Goal: Transaction & Acquisition: Purchase product/service

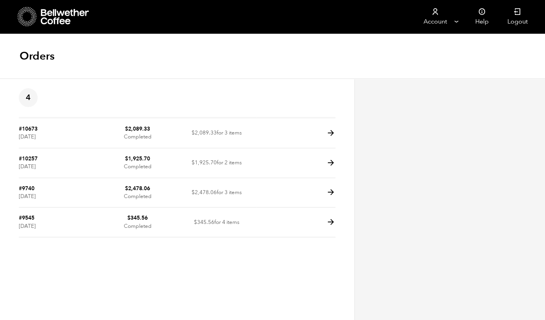
click at [47, 15] on icon at bounding box center [65, 17] width 49 height 16
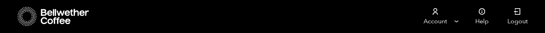
click at [30, 18] on icon at bounding box center [27, 17] width 19 height 20
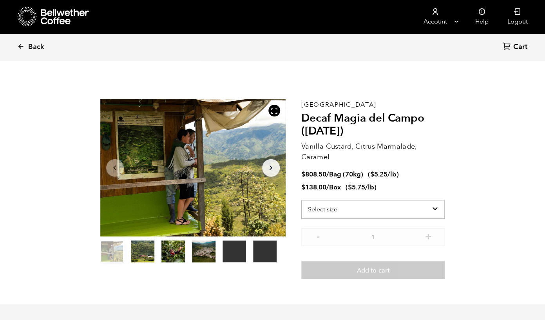
scroll to position [341, 336]
select select "box"
click option "Box (24 lbs)" at bounding box center [0, 0] width 0 height 0
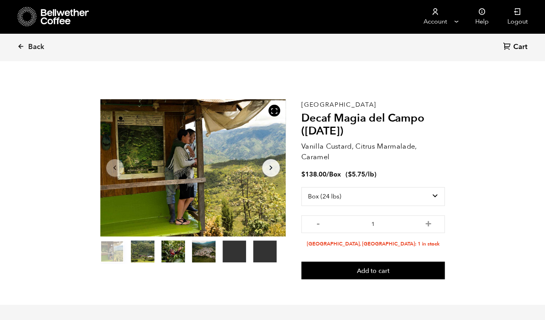
click at [147, 253] on button "item 1" at bounding box center [143, 253] width 24 height 22
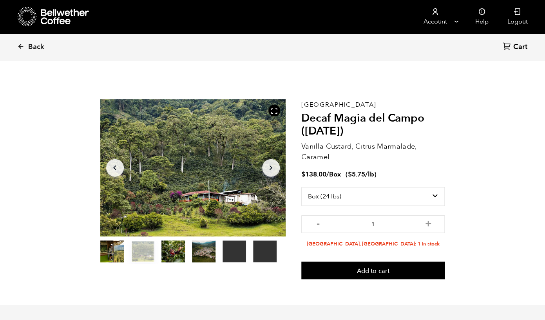
click at [185, 250] on ol "item 0 item 1 item 2 item 3 item 4 item 5" at bounding box center [188, 253] width 176 height 22
click at [178, 252] on button "item 2" at bounding box center [174, 253] width 24 height 22
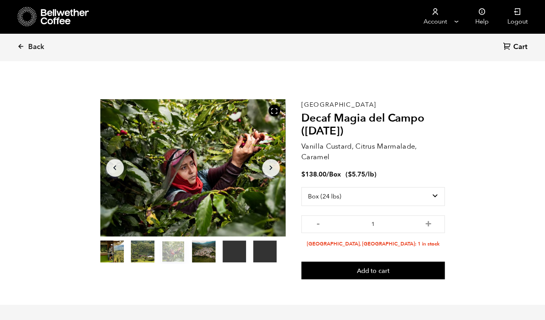
click at [205, 250] on button "item 3" at bounding box center [204, 253] width 24 height 22
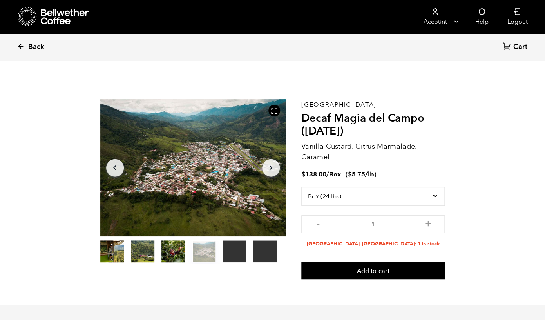
click at [20, 47] on icon at bounding box center [20, 46] width 7 height 7
